Goal: Transaction & Acquisition: Purchase product/service

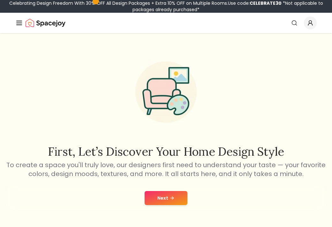
click at [159, 200] on button "Next" at bounding box center [165, 198] width 43 height 14
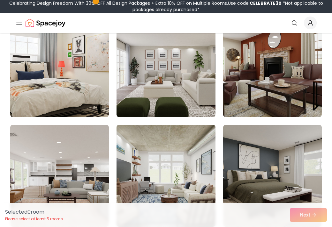
scroll to position [79, 0]
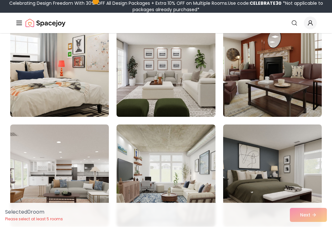
click at [193, 67] on img at bounding box center [166, 65] width 104 height 107
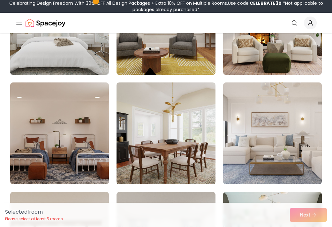
scroll to position [451, 0]
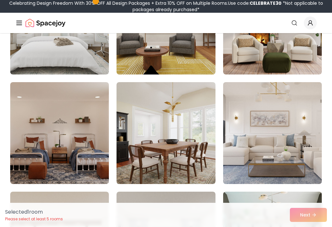
click at [258, 152] on img at bounding box center [272, 133] width 104 height 107
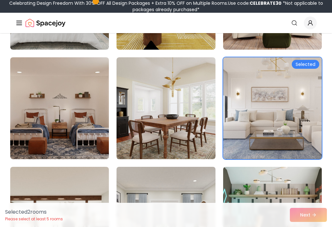
scroll to position [549, 0]
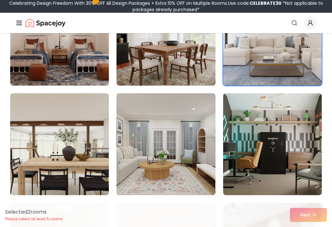
click at [88, 153] on img at bounding box center [60, 144] width 104 height 107
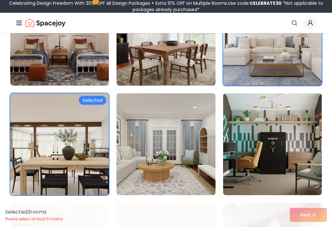
click at [157, 160] on img at bounding box center [166, 144] width 104 height 107
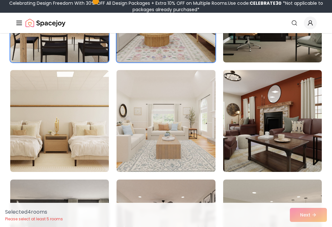
click at [155, 150] on img at bounding box center [166, 121] width 104 height 107
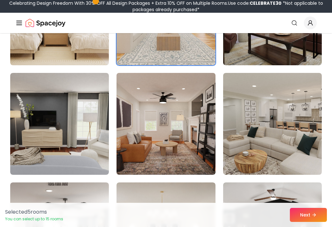
scroll to position [806, 0]
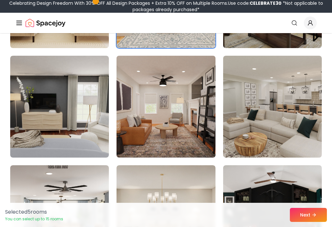
click at [155, 147] on img at bounding box center [166, 106] width 104 height 107
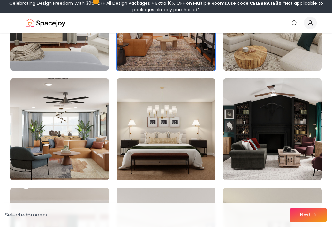
scroll to position [933, 0]
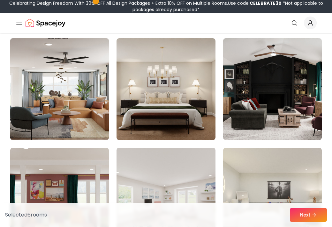
click at [84, 102] on img at bounding box center [60, 89] width 104 height 107
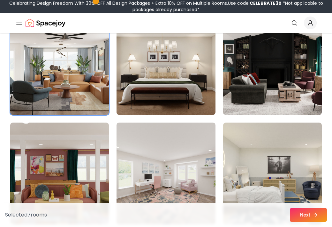
scroll to position [1020, 0]
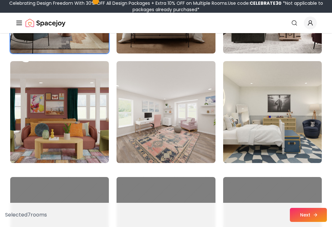
click at [303, 217] on button "Next" at bounding box center [307, 215] width 37 height 14
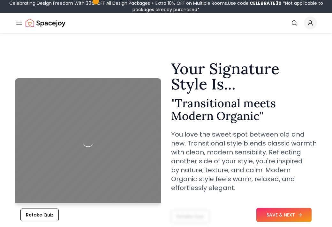
click at [268, 212] on button "SAVE & NEXT" at bounding box center [283, 215] width 55 height 14
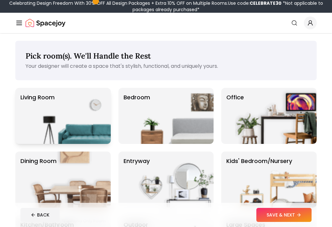
click at [85, 100] on img at bounding box center [70, 116] width 82 height 56
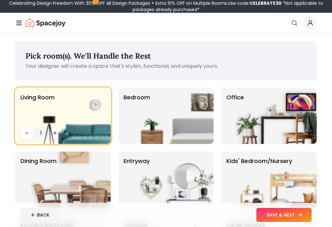
click at [279, 217] on button "SAVE & NEXT" at bounding box center [283, 215] width 55 height 14
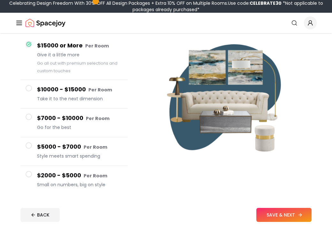
scroll to position [57, 0]
click at [81, 185] on span "Small on numbers, big on style" at bounding box center [79, 185] width 85 height 6
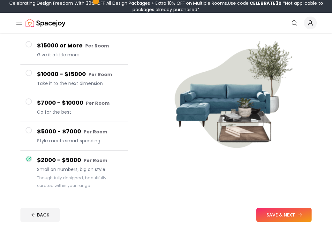
click at [276, 214] on button "SAVE & NEXT" at bounding box center [283, 215] width 55 height 14
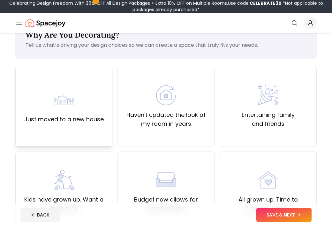
scroll to position [28, 0]
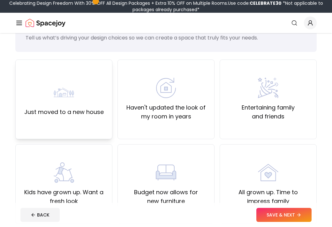
click at [96, 117] on div "Just moved to a new house" at bounding box center [63, 100] width 97 height 80
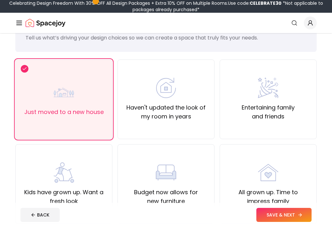
click at [267, 215] on button "SAVE & NEXT" at bounding box center [283, 215] width 55 height 14
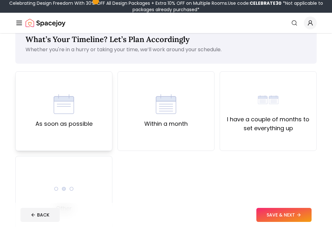
scroll to position [12, 0]
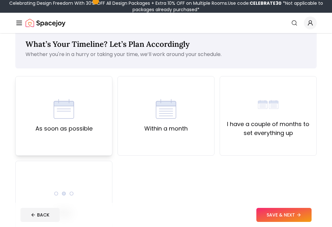
click at [80, 117] on div "As soon as possible" at bounding box center [63, 116] width 57 height 34
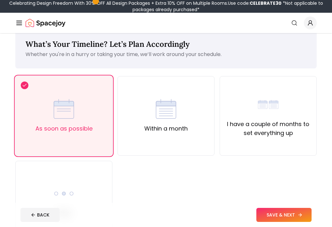
click at [294, 214] on button "SAVE & NEXT" at bounding box center [283, 215] width 55 height 14
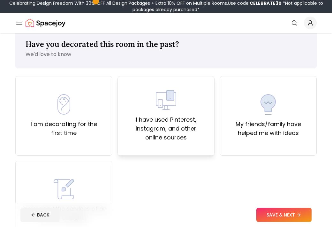
click at [146, 135] on label "I have used Pinterest, Instagram, and other online sources" at bounding box center [166, 128] width 86 height 27
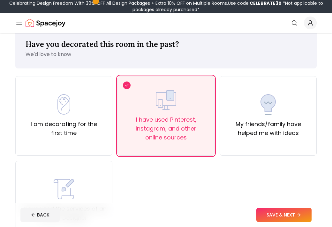
click at [274, 222] on footer "BACK SAVE & NEXT" at bounding box center [165, 215] width 301 height 24
click at [269, 216] on button "SAVE & NEXT" at bounding box center [283, 215] width 55 height 14
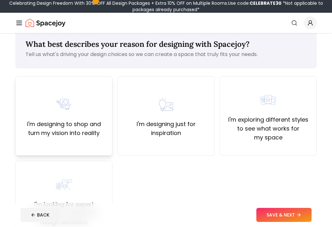
click at [98, 134] on label "I'm designing to shop and turn my vision into reality" at bounding box center [64, 129] width 86 height 18
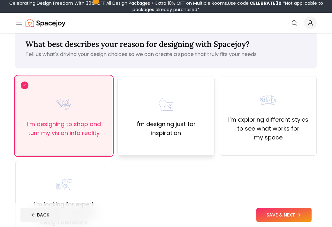
click at [137, 135] on label "I'm designing just for inspiration" at bounding box center [166, 129] width 86 height 18
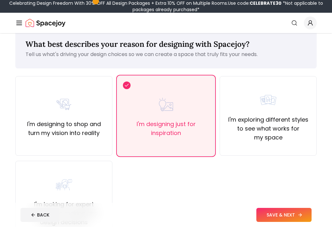
click at [279, 213] on button "SAVE & NEXT" at bounding box center [283, 215] width 55 height 14
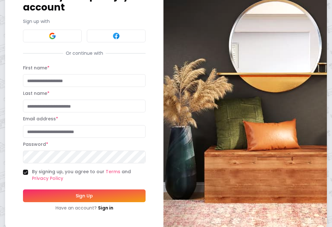
scroll to position [54, 0]
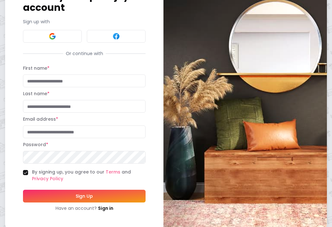
type input "*"
type input "**"
type input "**********"
click at [45, 190] on button "Sign Up" at bounding box center [84, 196] width 122 height 13
